Goal: Information Seeking & Learning: Learn about a topic

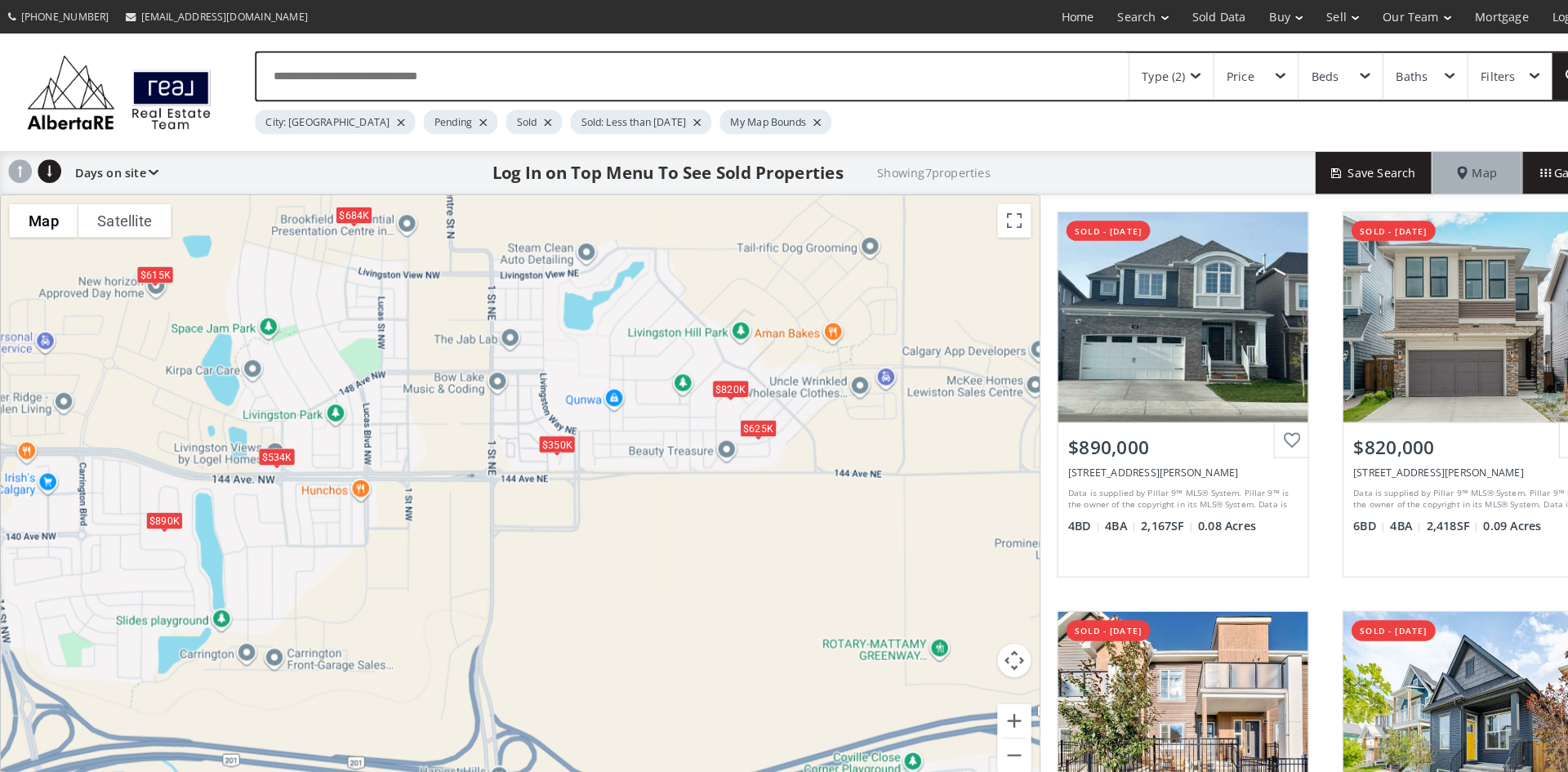
click at [732, 417] on div "$625K" at bounding box center [738, 416] width 36 height 17
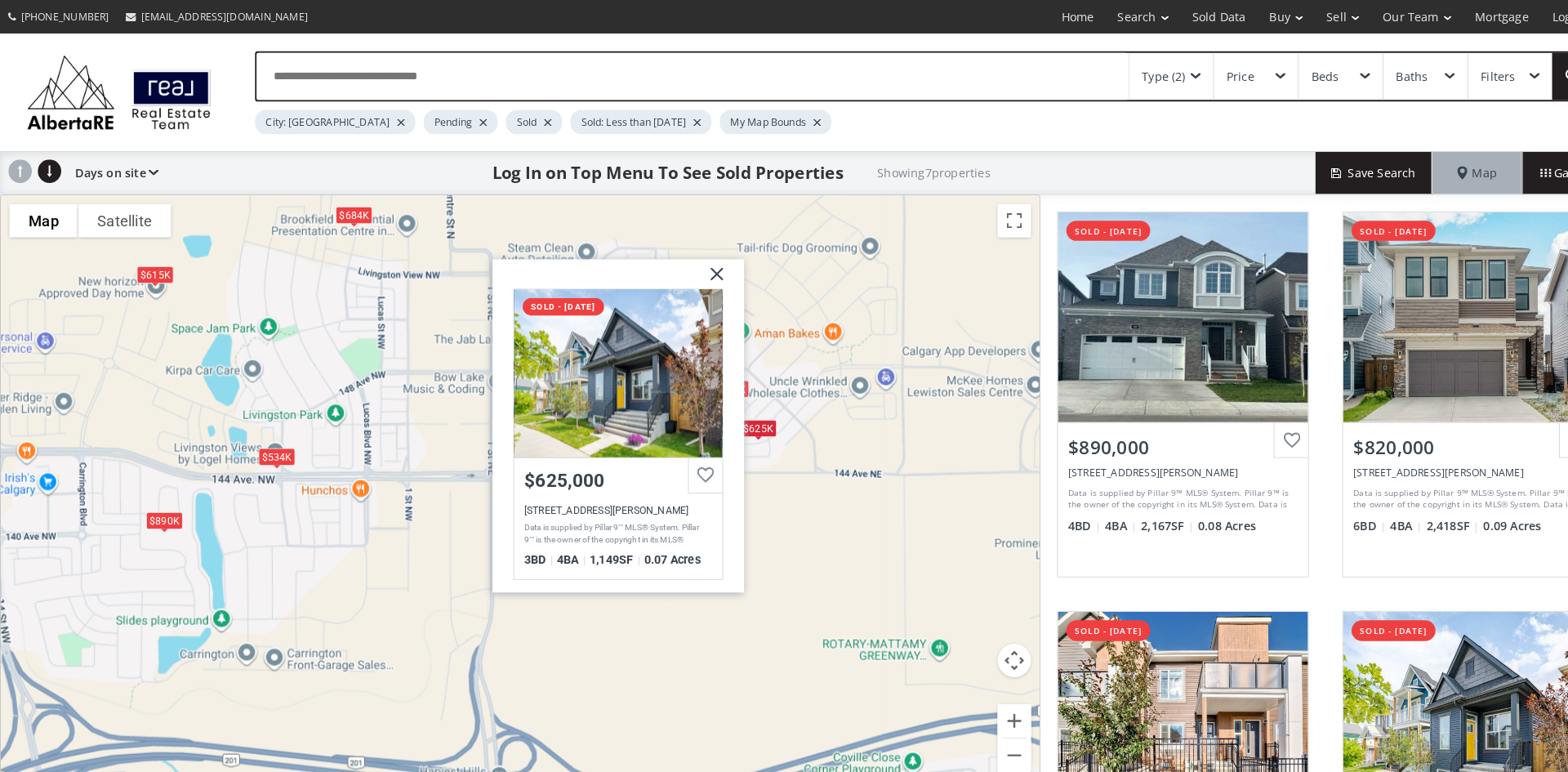
click at [774, 292] on div "$890K $820K $350K $625K $534K $615K $684K Livingston Way NE Calgary AB T3P1L5 s…" at bounding box center [506, 481] width 1011 height 580
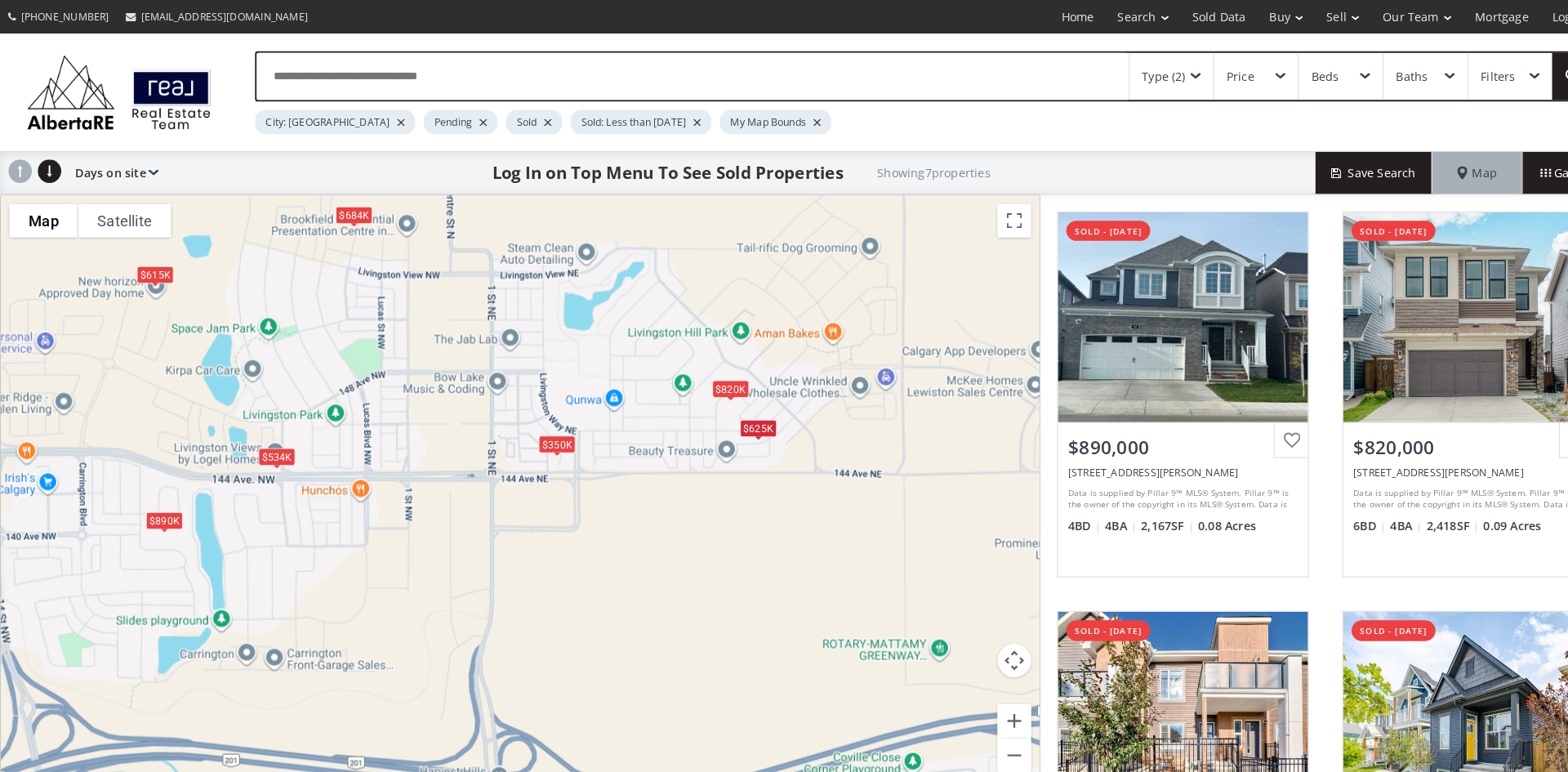
click at [545, 431] on div "$350K" at bounding box center [542, 431] width 36 height 17
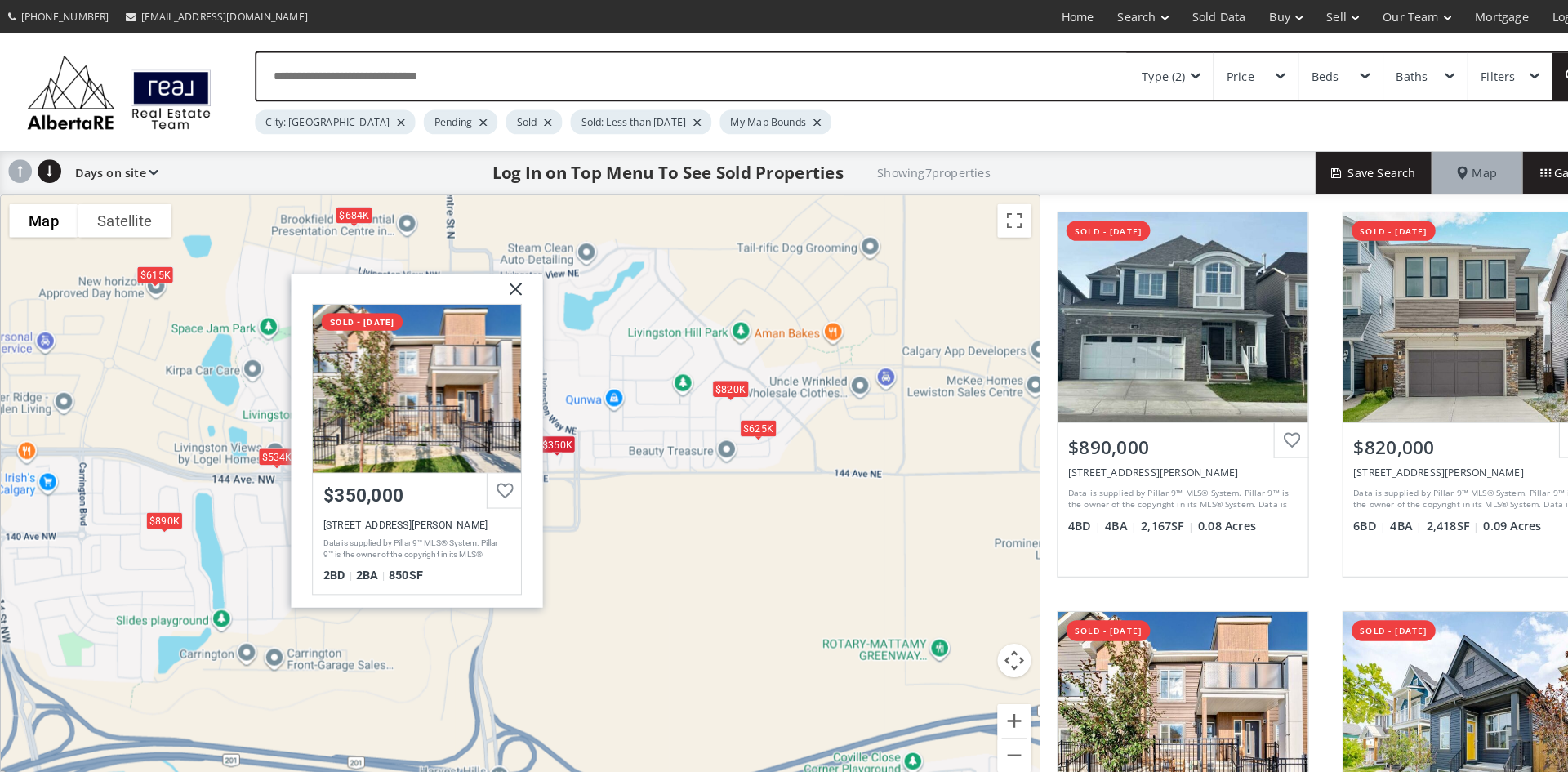
click at [707, 376] on div "$820K" at bounding box center [711, 378] width 36 height 17
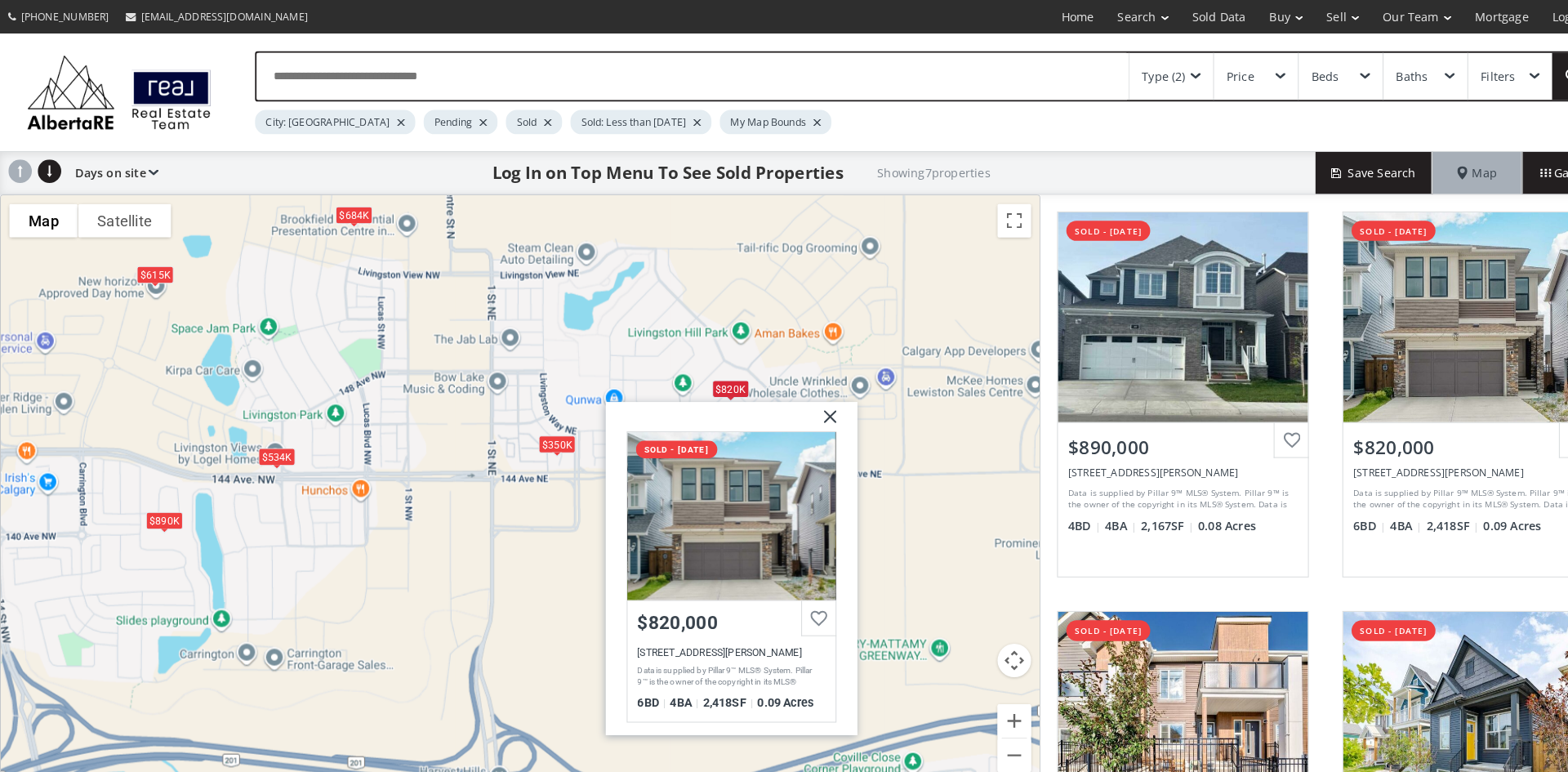
click at [341, 207] on div "$684K" at bounding box center [344, 208] width 36 height 17
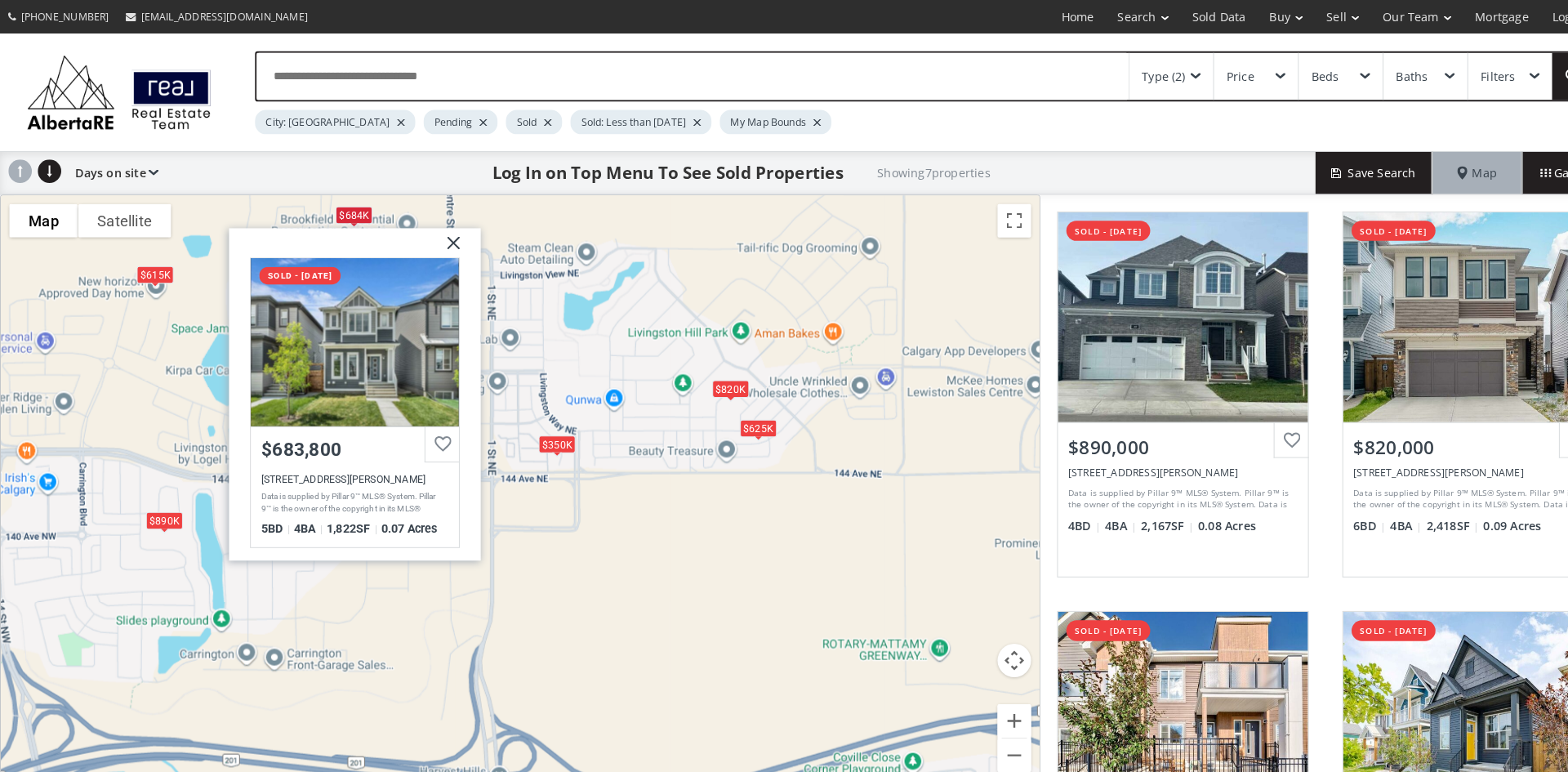
click at [695, 364] on div "$890K $820K $350K $625K $534K $615K $684K Lucas Common NW Calgary AB T3P 2B3 so…" at bounding box center [506, 481] width 1011 height 580
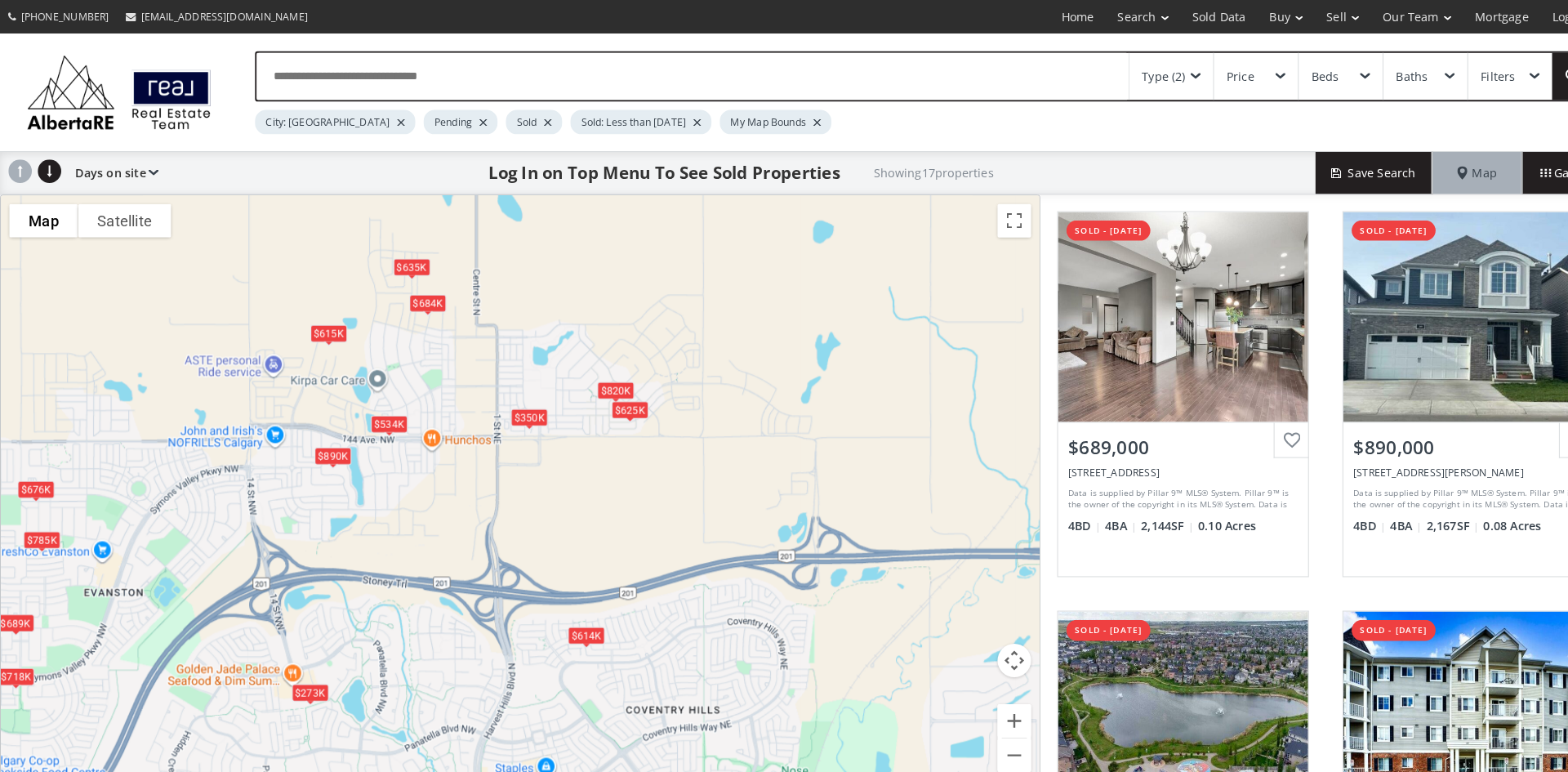
drag, startPoint x: 837, startPoint y: 440, endPoint x: 664, endPoint y: 459, distance: 174.0
click at [664, 459] on div "$689K $890K $273K $338K $676K $820K $350K $635K $293K $385K $718K $625K $534K $…" at bounding box center [506, 481] width 1011 height 580
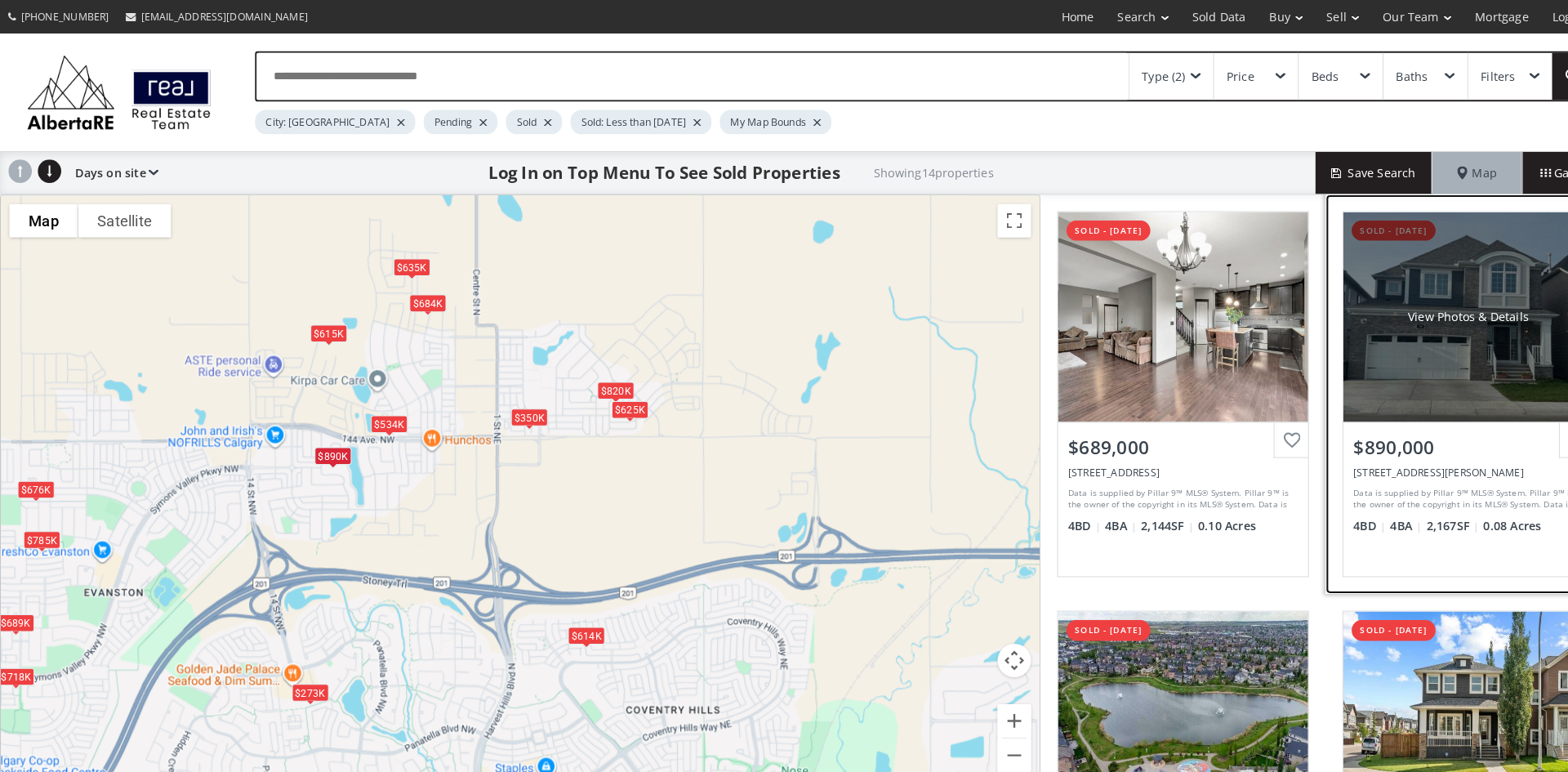
click at [1356, 278] on div "View Photos & Details" at bounding box center [1429, 308] width 243 height 204
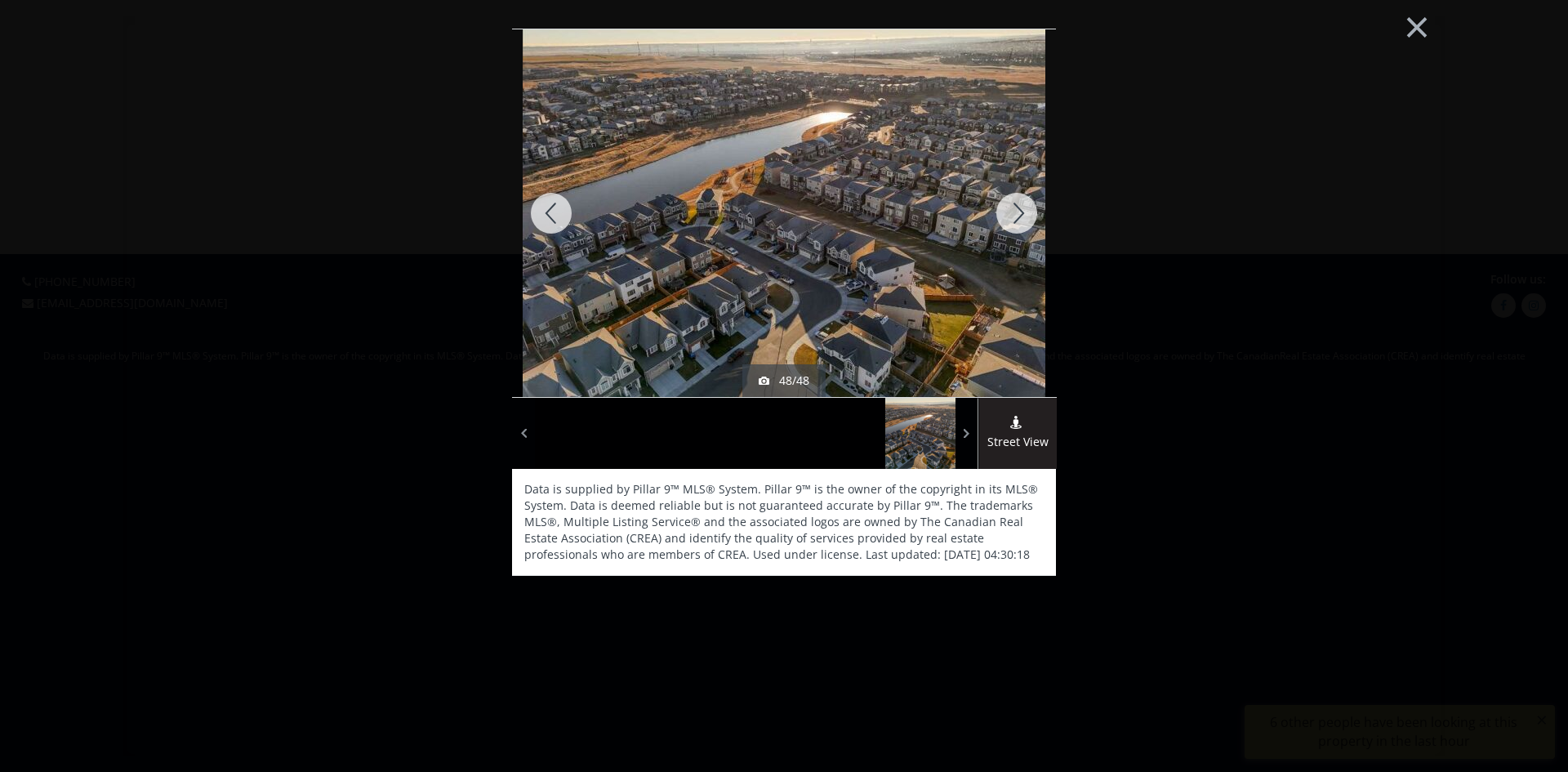
click at [1018, 214] on div at bounding box center [1017, 212] width 78 height 367
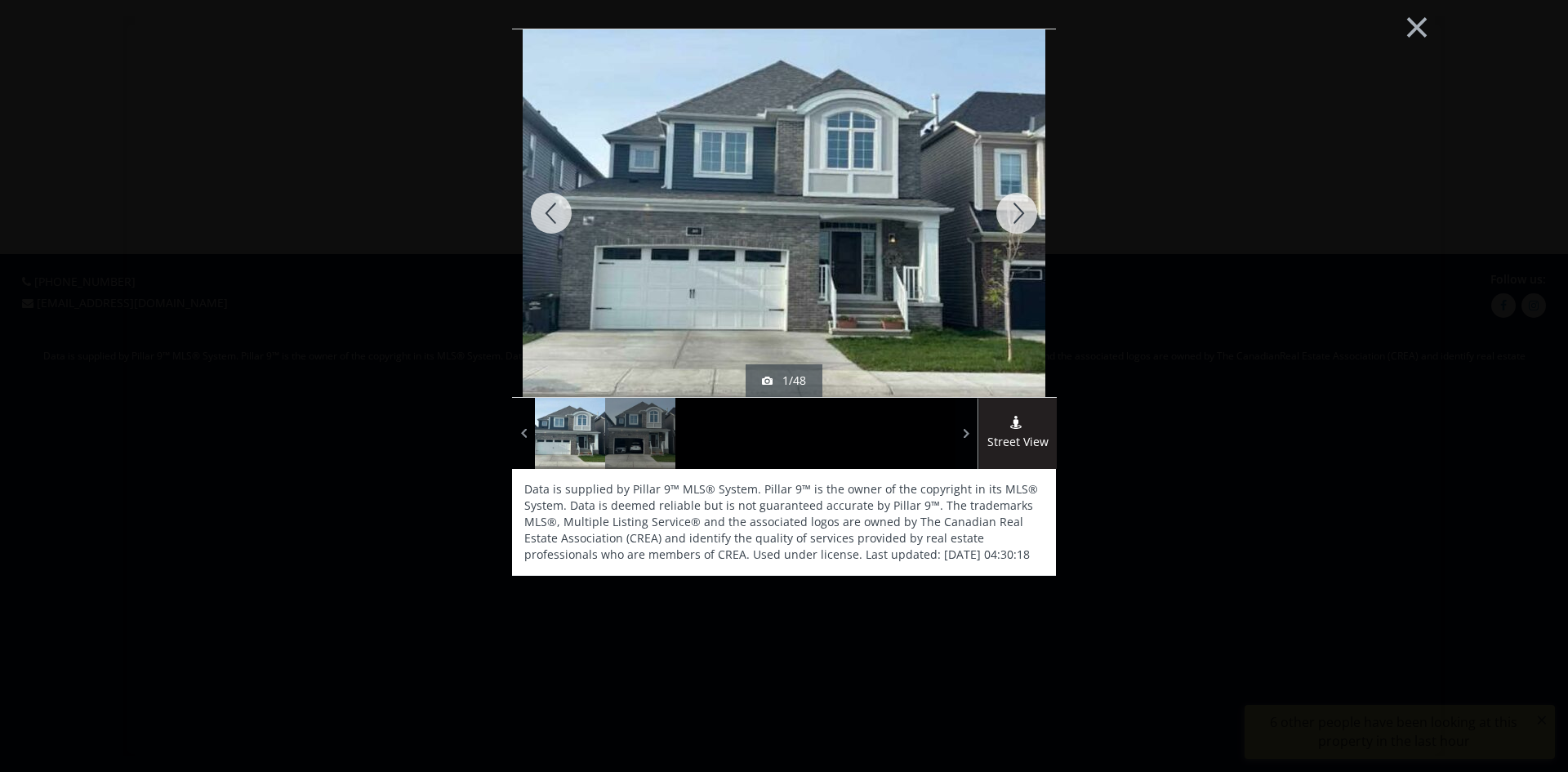
click at [1018, 214] on div at bounding box center [1017, 212] width 78 height 367
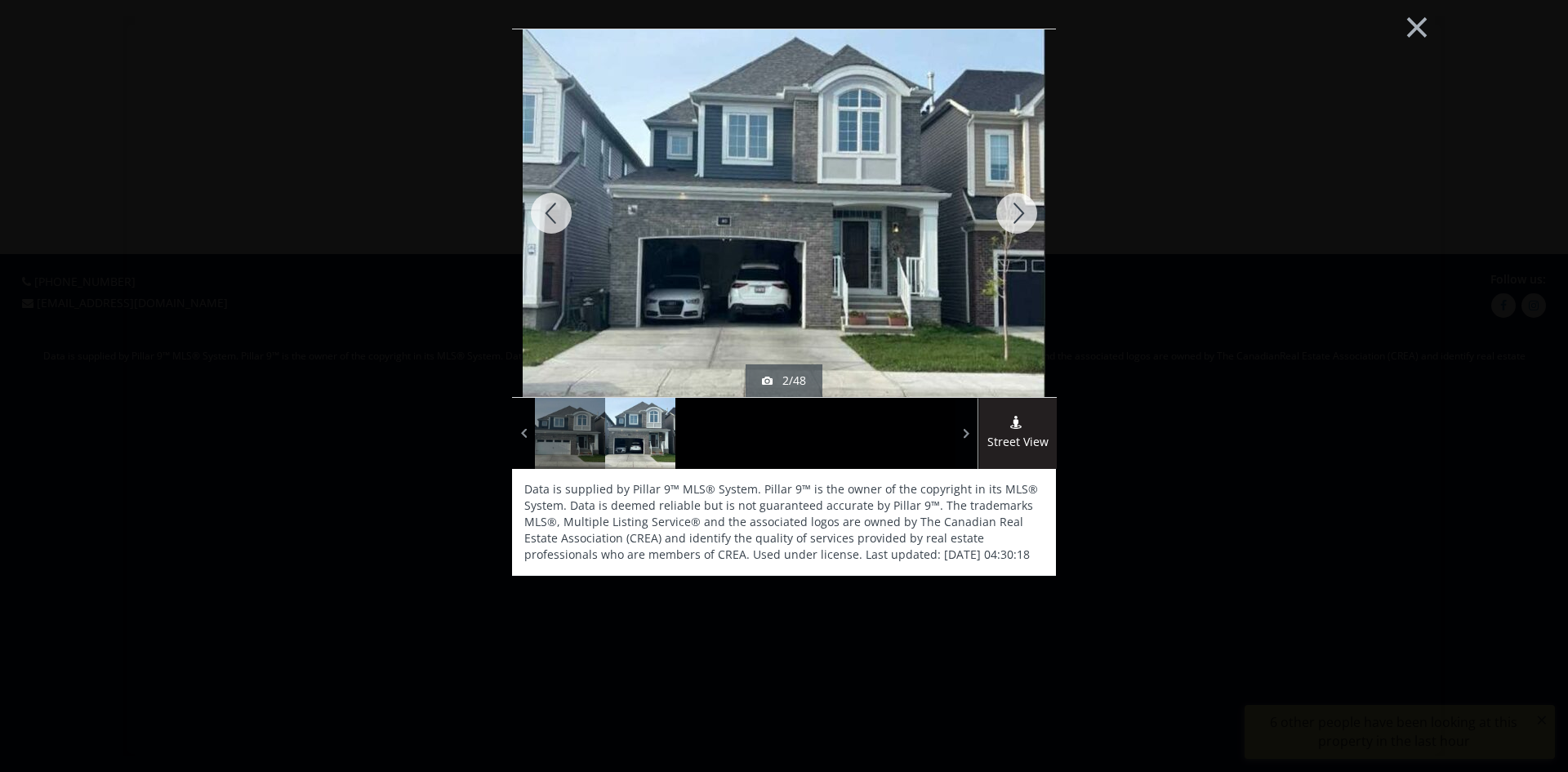
click at [1018, 214] on div at bounding box center [1017, 212] width 78 height 367
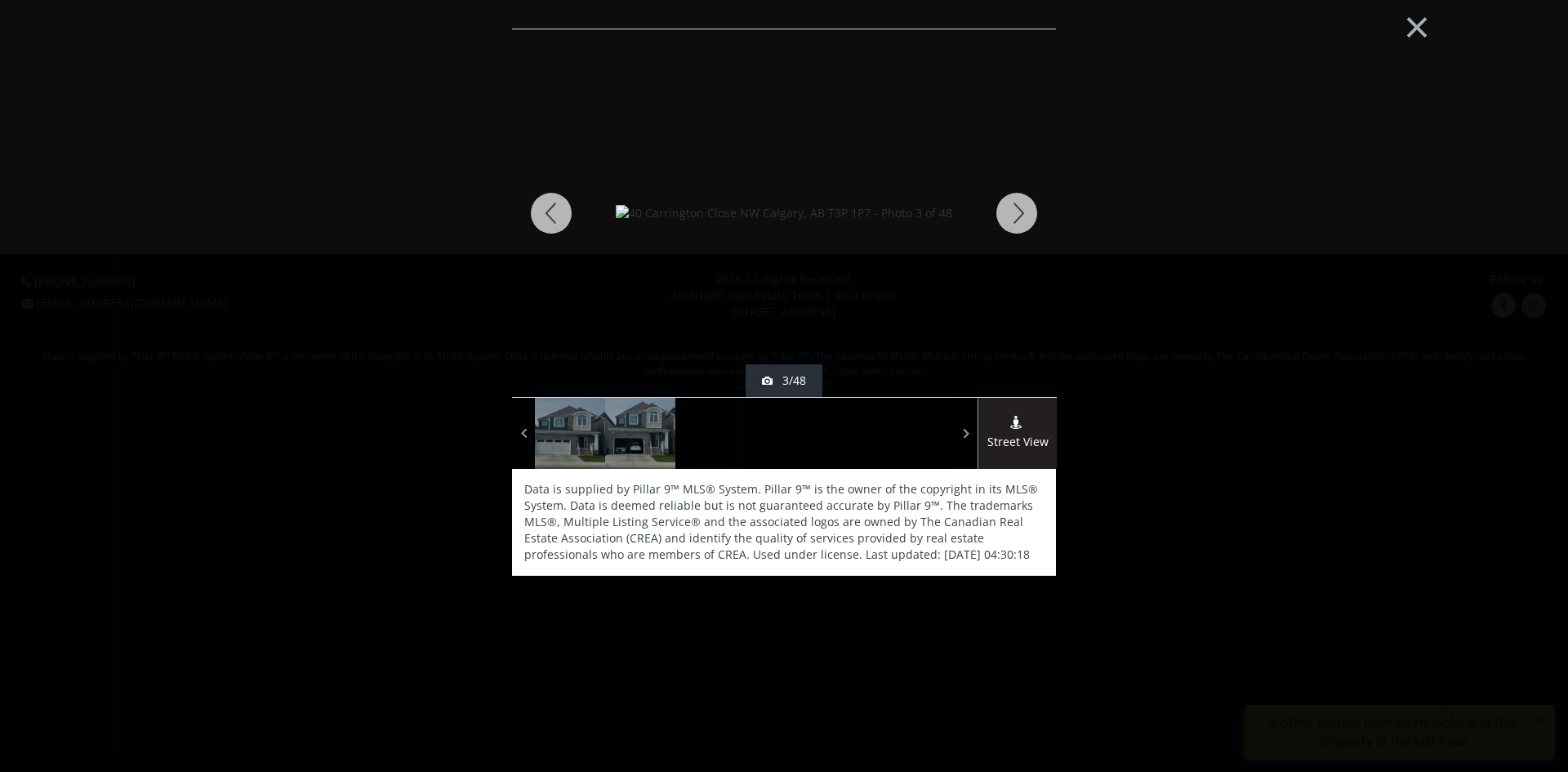
click at [1018, 214] on div at bounding box center [1017, 212] width 78 height 367
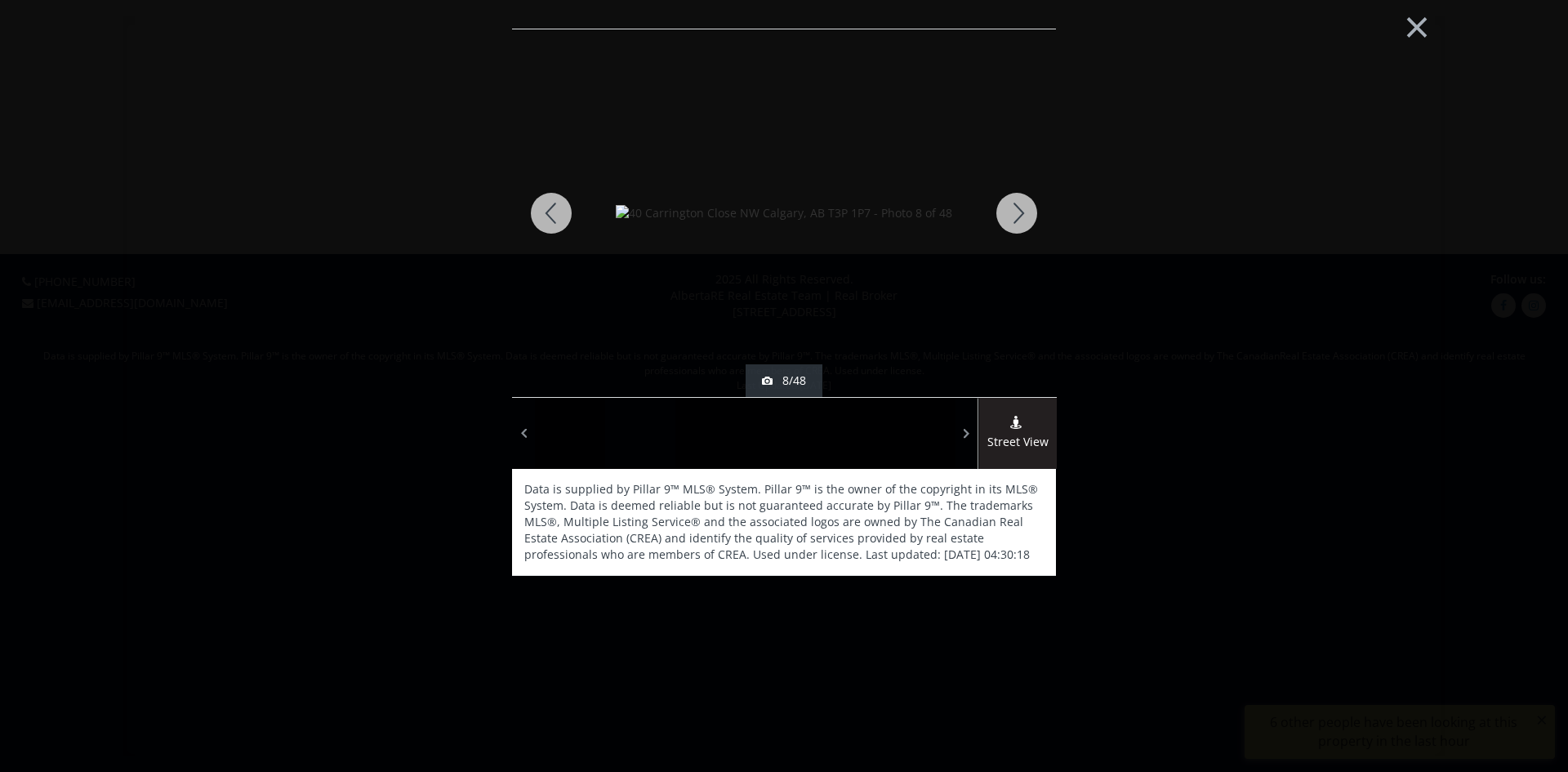
click at [1018, 214] on div at bounding box center [1017, 212] width 78 height 367
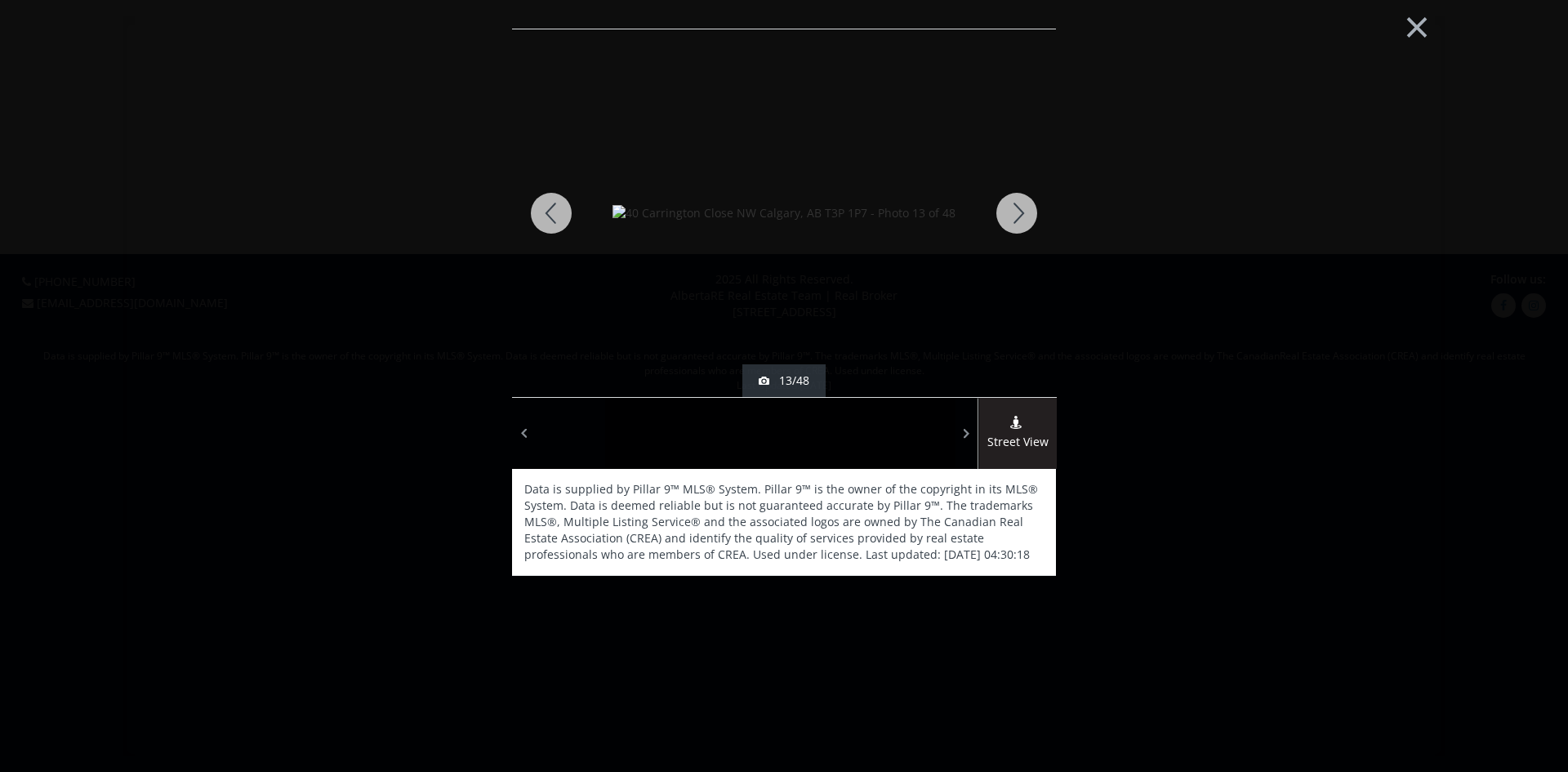
click at [1018, 214] on div at bounding box center [1017, 212] width 78 height 367
click at [1406, 30] on button "×" at bounding box center [1417, 25] width 90 height 67
